Goal: Information Seeking & Learning: Learn about a topic

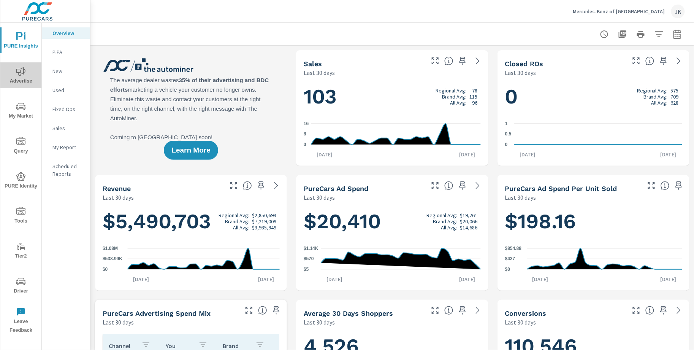
click at [23, 73] on icon "nav menu" at bounding box center [20, 71] width 9 height 9
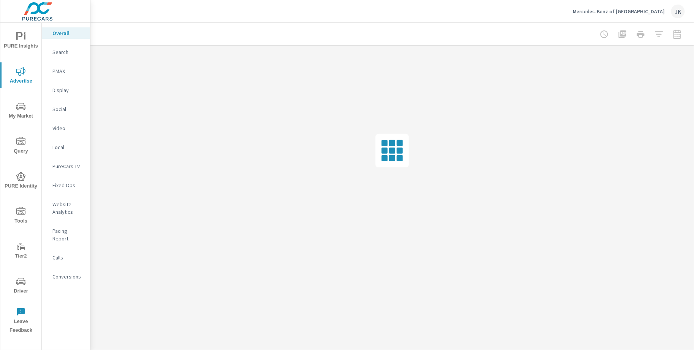
click at [67, 211] on p "Website Analytics" at bounding box center [68, 207] width 32 height 15
click at [25, 71] on icon "nav menu" at bounding box center [20, 71] width 9 height 9
click at [68, 158] on nav "Overall Search PMAX Display Social Video Local PureCars TV Fixed Ops Website An…" at bounding box center [66, 158] width 48 height 270
click at [68, 165] on p "PureCars TV" at bounding box center [68, 166] width 32 height 8
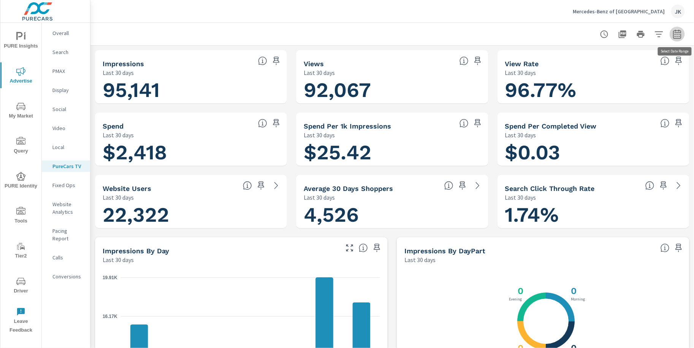
click at [681, 40] on button "button" at bounding box center [677, 34] width 15 height 15
select select "Last 30 days"
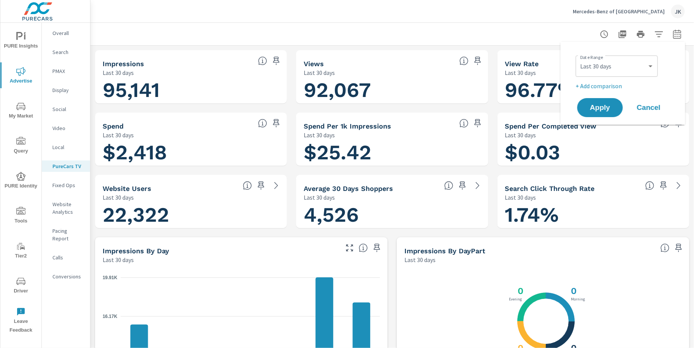
click at [618, 85] on p "+ Add comparison" at bounding box center [624, 85] width 97 height 9
select select "Previous period"
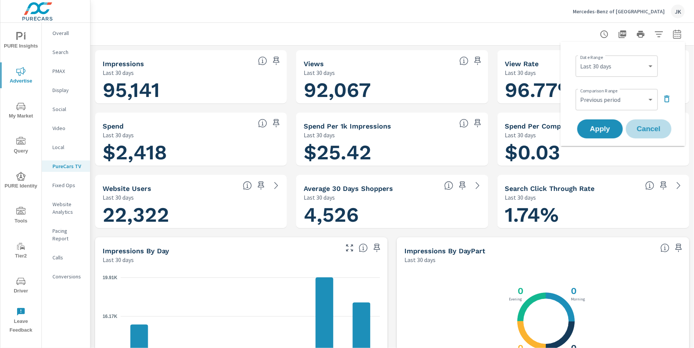
click at [639, 127] on span "Cancel" at bounding box center [648, 128] width 30 height 7
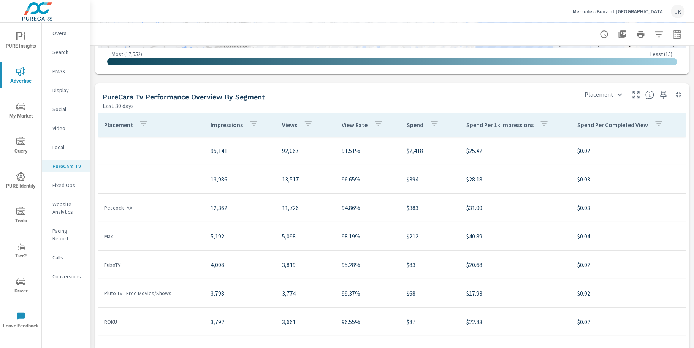
scroll to position [905, 0]
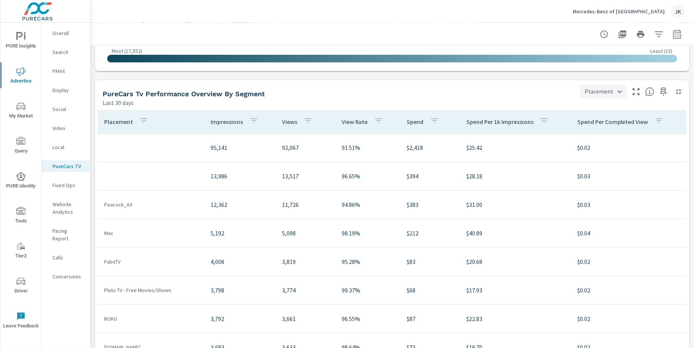
click at [622, 91] on body "PURE Insights Advertise My Market Query PURE Identity Tools Tier2 Driver Leave …" at bounding box center [347, 174] width 694 height 348
click at [548, 90] on div at bounding box center [347, 174] width 694 height 348
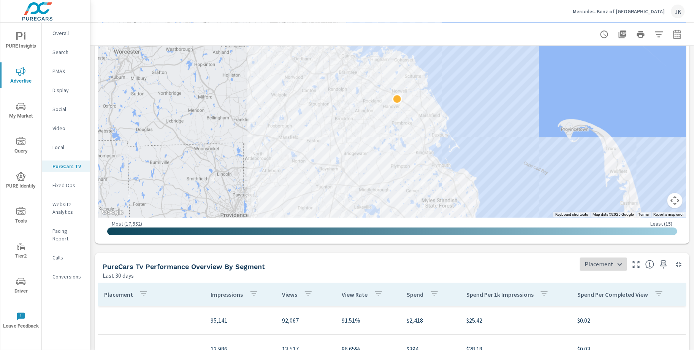
scroll to position [688, 0]
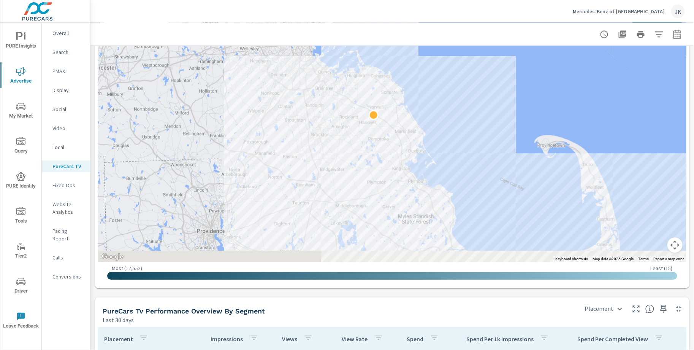
drag, startPoint x: 475, startPoint y: 186, endPoint x: 451, endPoint y: 157, distance: 37.3
click at [451, 157] on div at bounding box center [697, 322] width 657 height 424
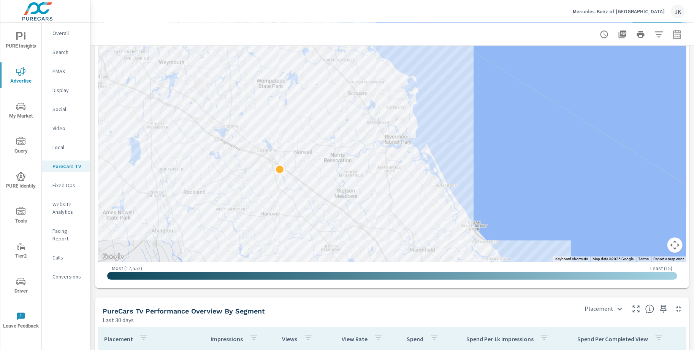
drag, startPoint x: 494, startPoint y: 164, endPoint x: 476, endPoint y: 153, distance: 21.0
click at [476, 153] on div at bounding box center [703, 339] width 657 height 424
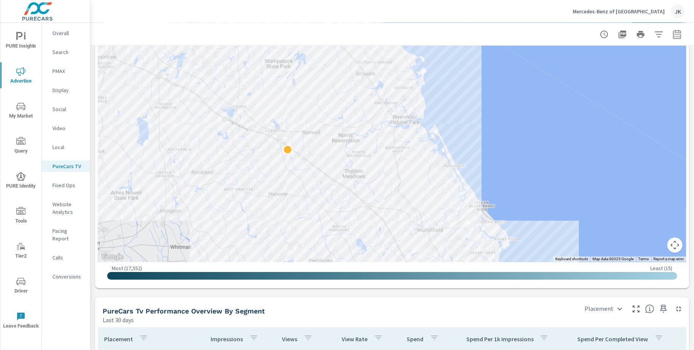
drag, startPoint x: 469, startPoint y: 164, endPoint x: 429, endPoint y: 98, distance: 77.6
click at [428, 98] on div at bounding box center [679, 285] width 657 height 424
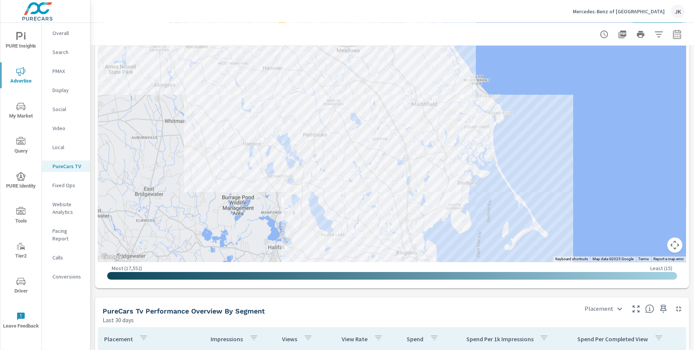
drag, startPoint x: 586, startPoint y: 208, endPoint x: 587, endPoint y: 47, distance: 161.1
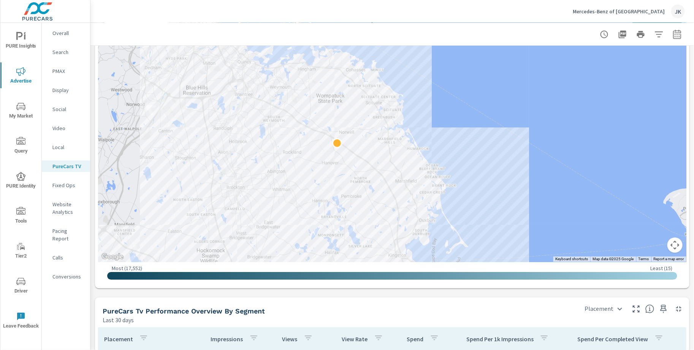
drag, startPoint x: 483, startPoint y: 113, endPoint x: 467, endPoint y: 152, distance: 42.3
click at [467, 152] on div at bounding box center [392, 138] width 588 height 246
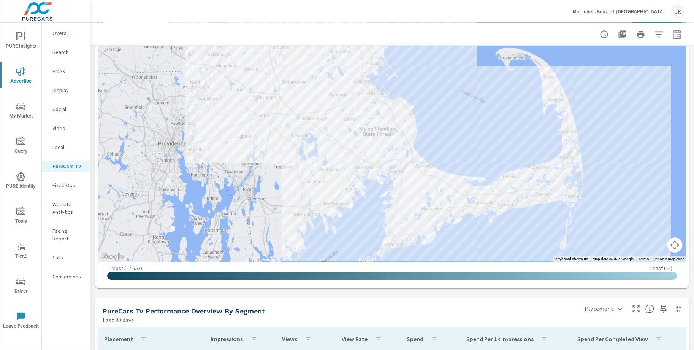
drag, startPoint x: 502, startPoint y: 182, endPoint x: 429, endPoint y: 65, distance: 138.6
click at [429, 65] on div at bounding box center [648, 234] width 657 height 424
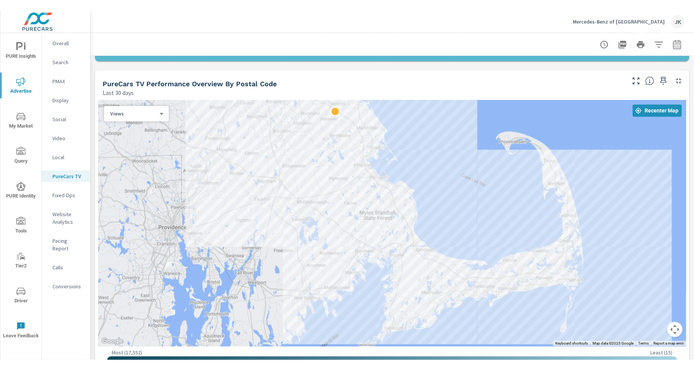
scroll to position [637, 0]
